Goal: Information Seeking & Learning: Check status

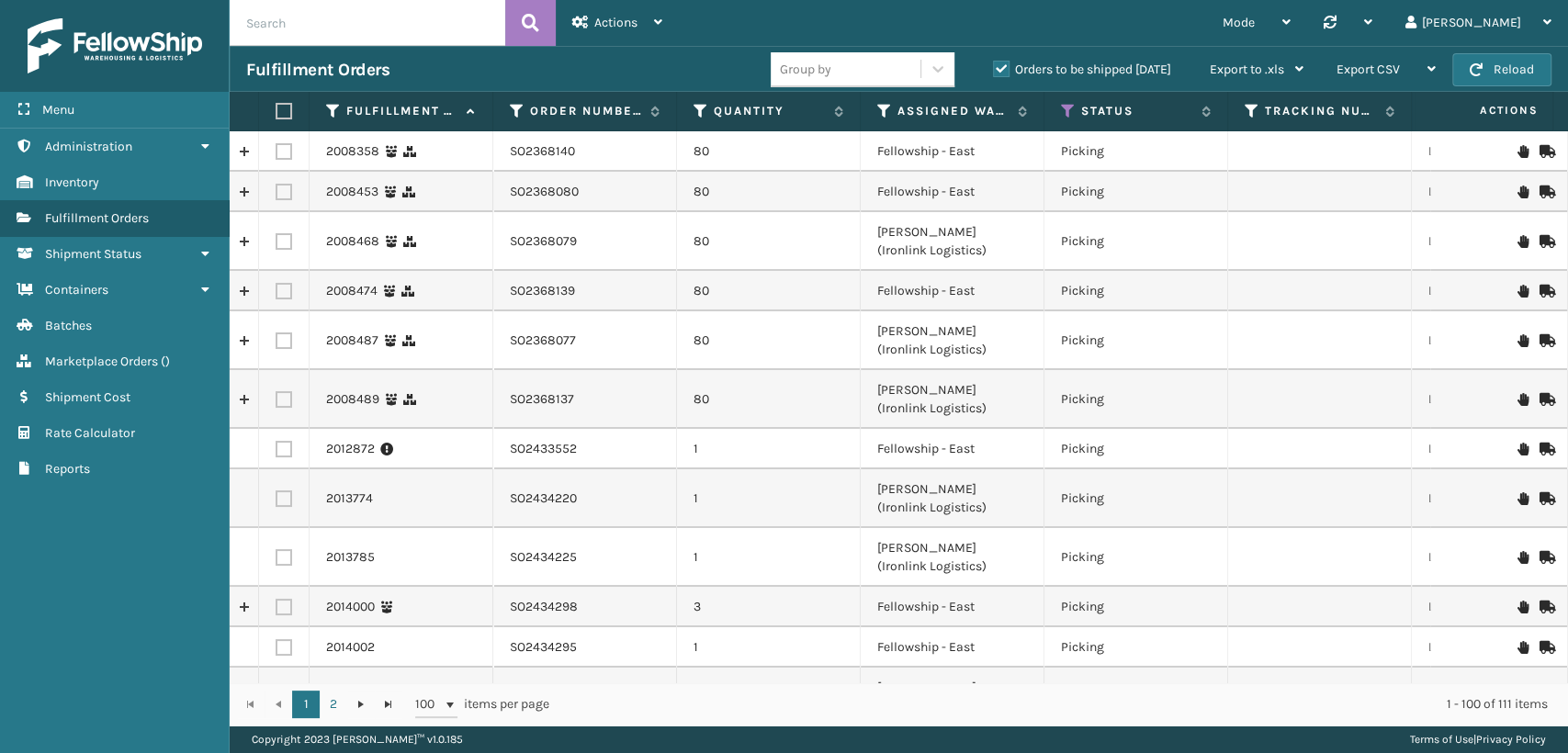
click at [380, 29] on input "text" at bounding box center [366, 23] width 275 height 46
paste input "3P294AQA"
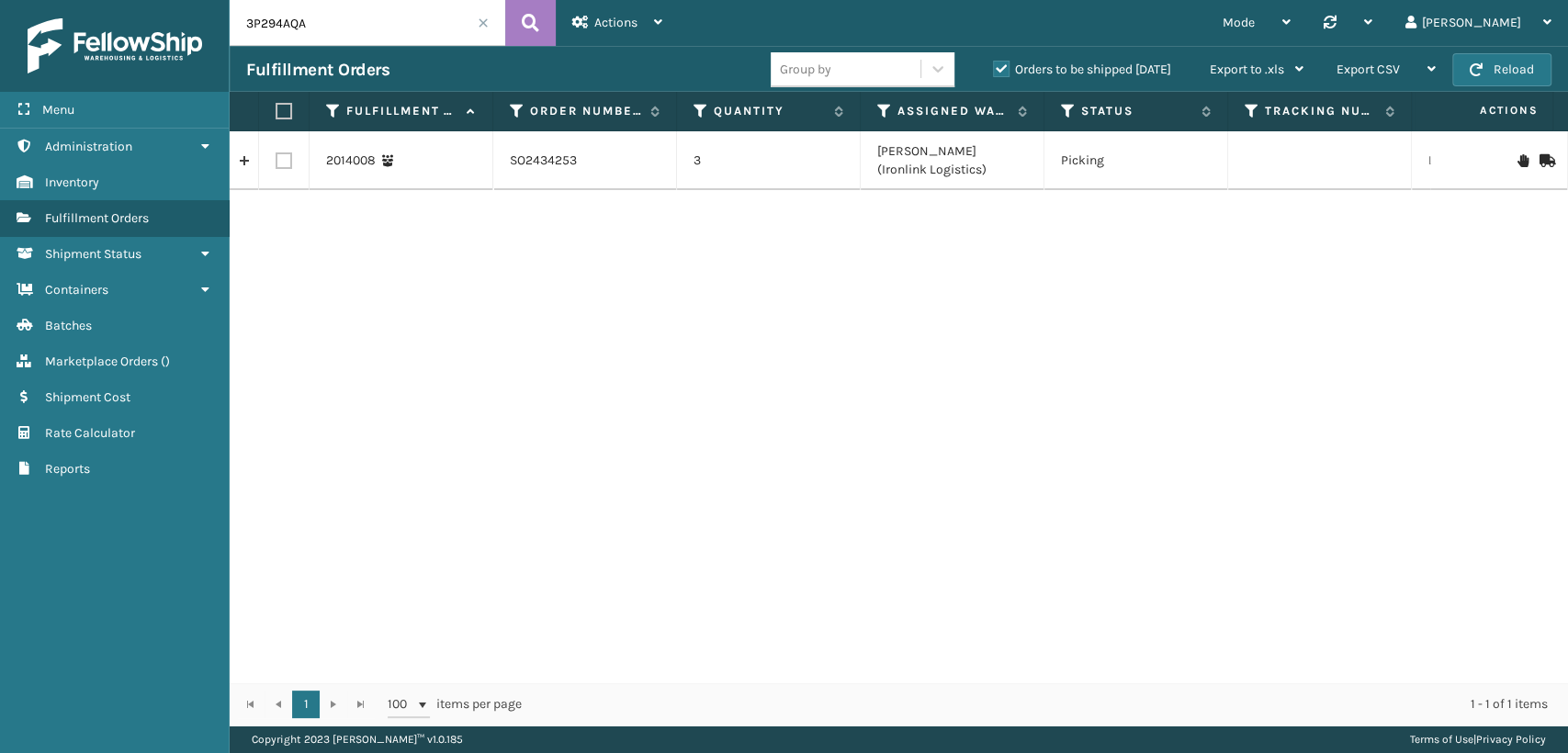
drag, startPoint x: 402, startPoint y: 18, endPoint x: 106, endPoint y: 9, distance: 296.1
click at [129, 0] on div "Menu Administration Inventory Fulfillment Orders Shipment Status Containers Bat…" at bounding box center [784, 0] width 1568 height 0
paste input "ULIWMBT"
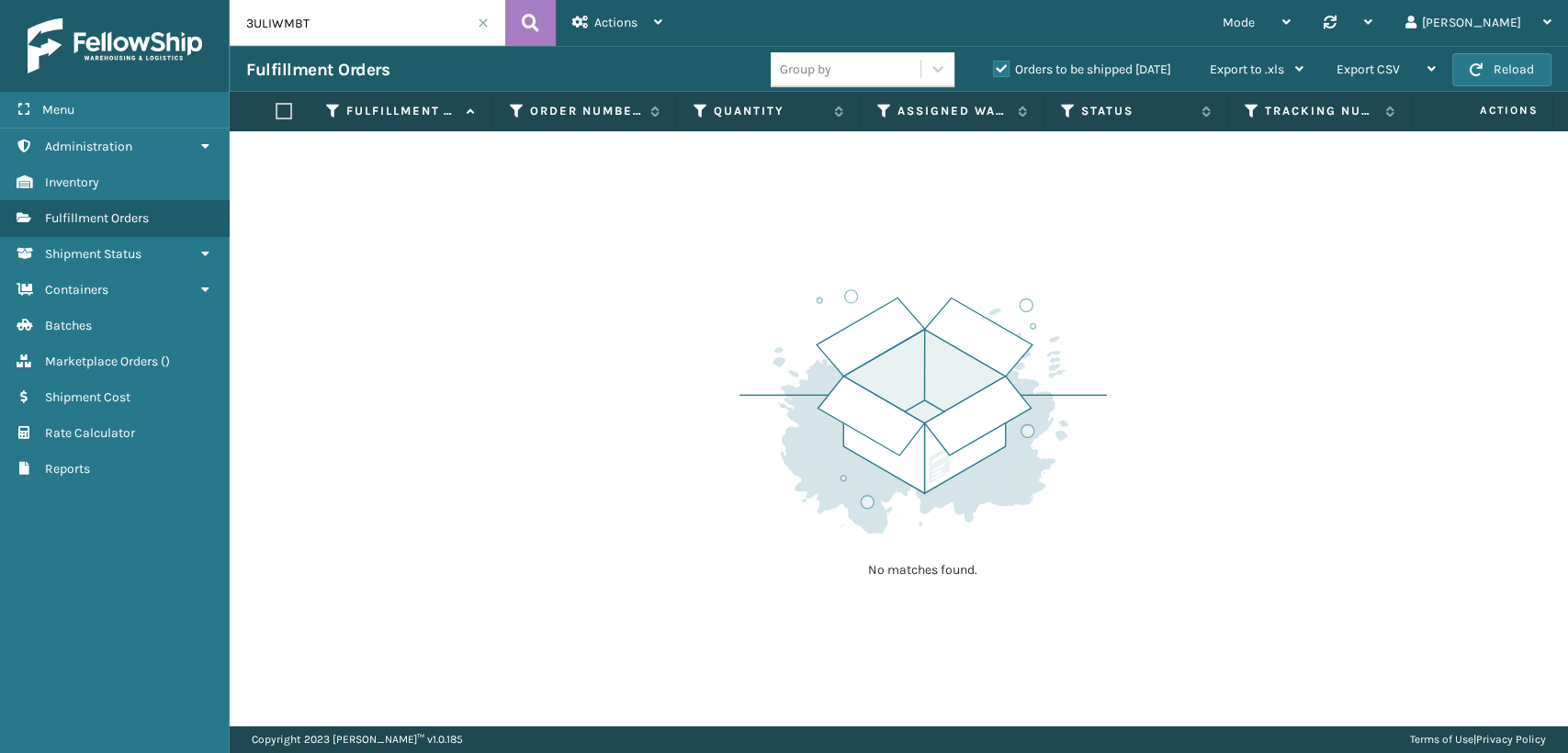
click at [1003, 67] on label "Orders to be shipped [DATE]" at bounding box center [1081, 70] width 178 height 16
click at [994, 67] on input "Orders to be shipped [DATE]" at bounding box center [993, 65] width 1 height 12
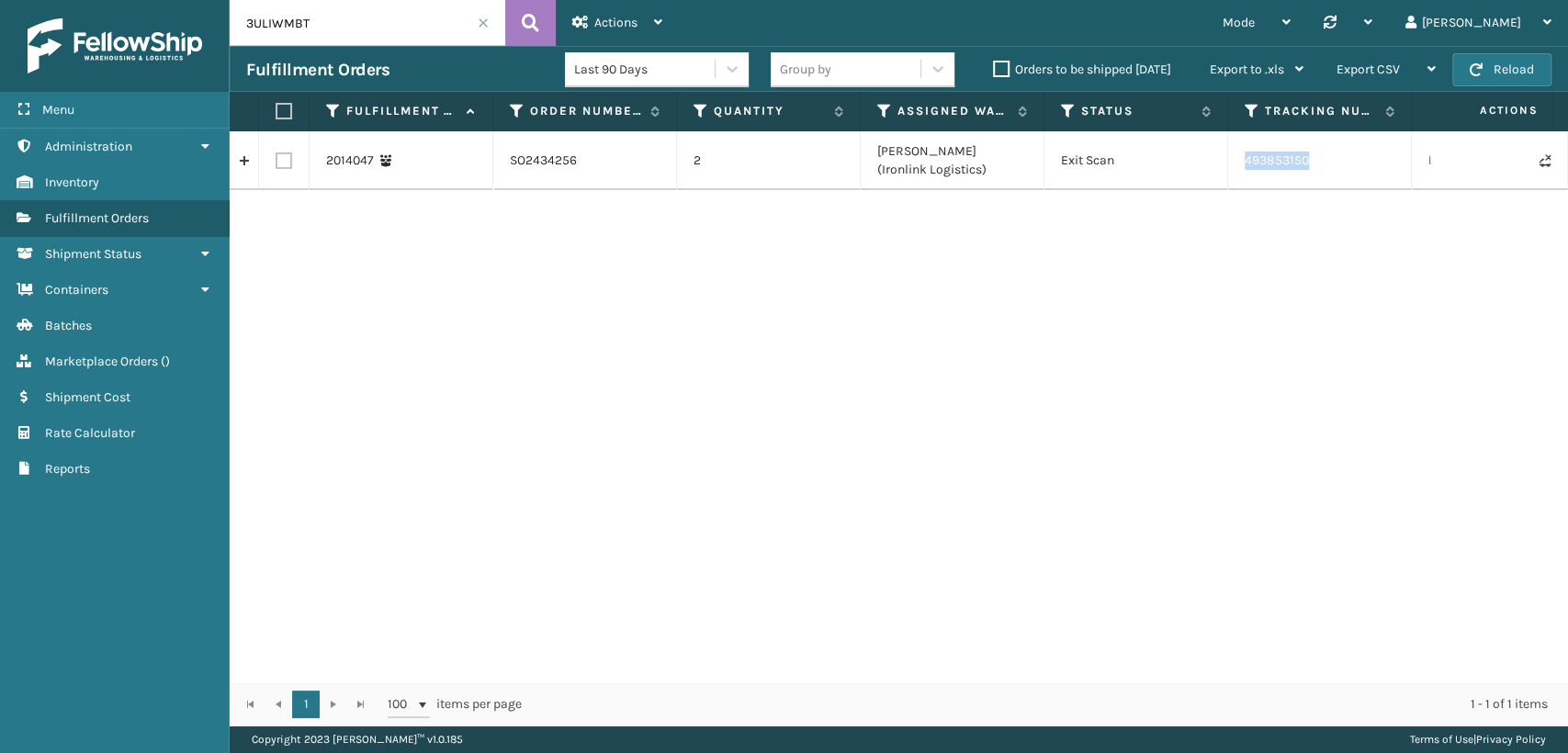
drag, startPoint x: 1287, startPoint y: 161, endPoint x: 1242, endPoint y: 158, distance: 45.1
click at [1242, 158] on td "493853150" at bounding box center [1320, 160] width 184 height 59
copy td "493853150"
drag, startPoint x: 391, startPoint y: 33, endPoint x: 116, endPoint y: 23, distance: 275.2
click at [123, 0] on div "Menu Administration Inventory Fulfillment Orders Shipment Status Containers Bat…" at bounding box center [784, 0] width 1568 height 0
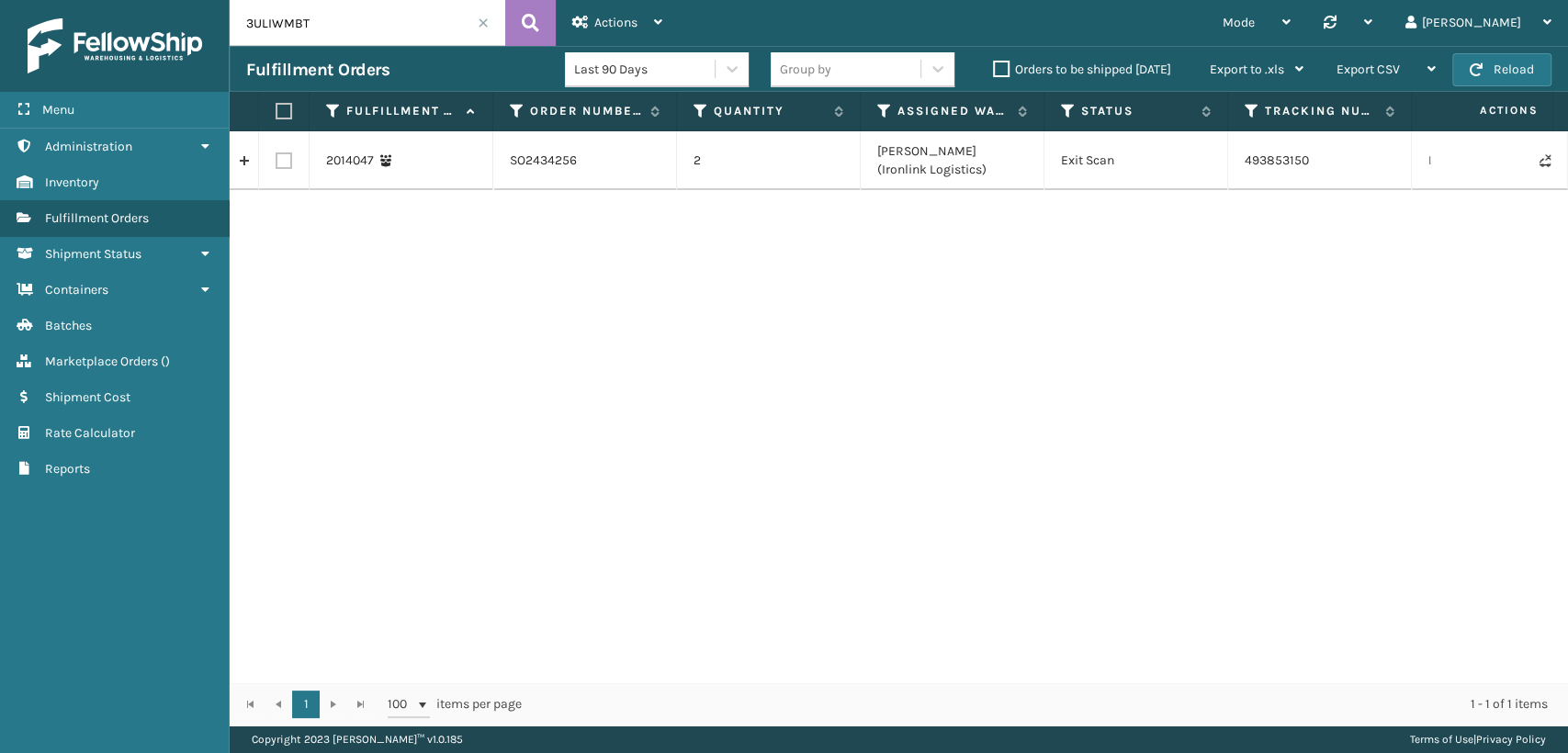
paste input "6VWSS68M"
type input "6VWSS68M"
